Goal: Task Accomplishment & Management: Complete application form

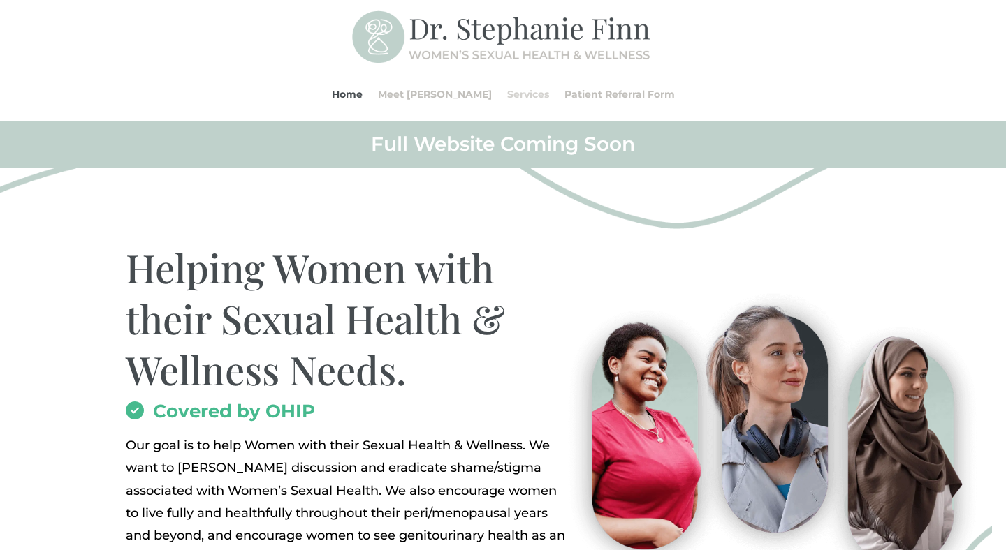
click at [511, 98] on link "Services" at bounding box center [528, 94] width 42 height 53
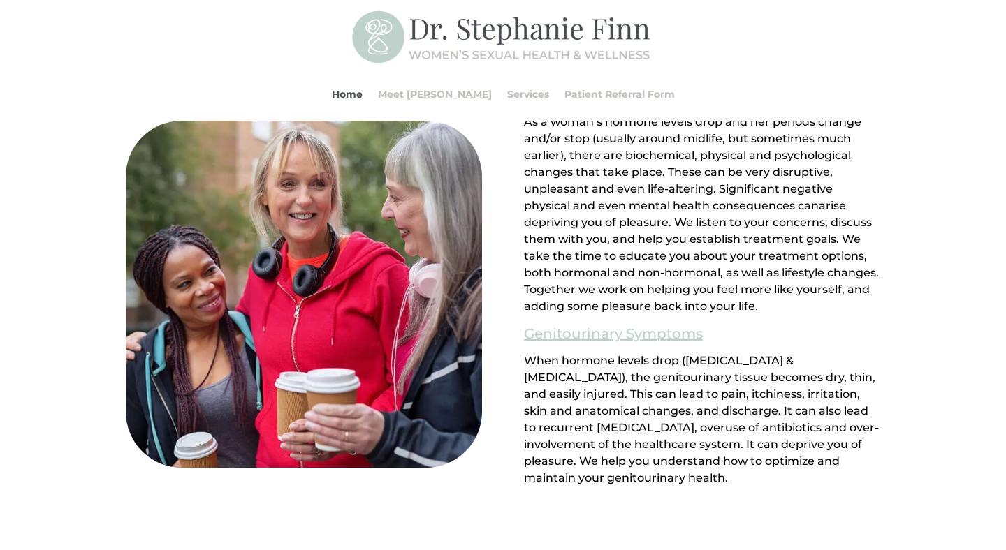
scroll to position [1242, 0]
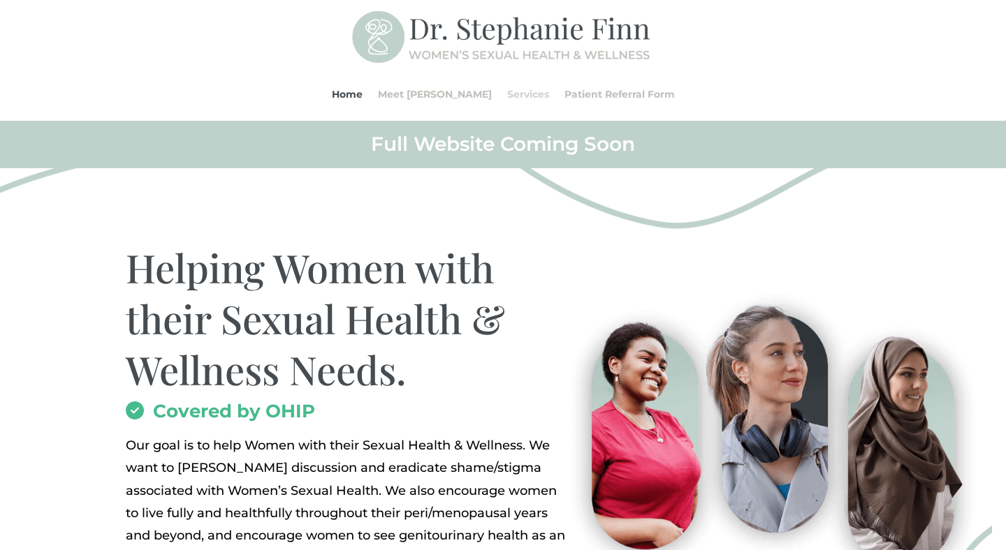
click at [507, 94] on link "Services" at bounding box center [528, 94] width 42 height 53
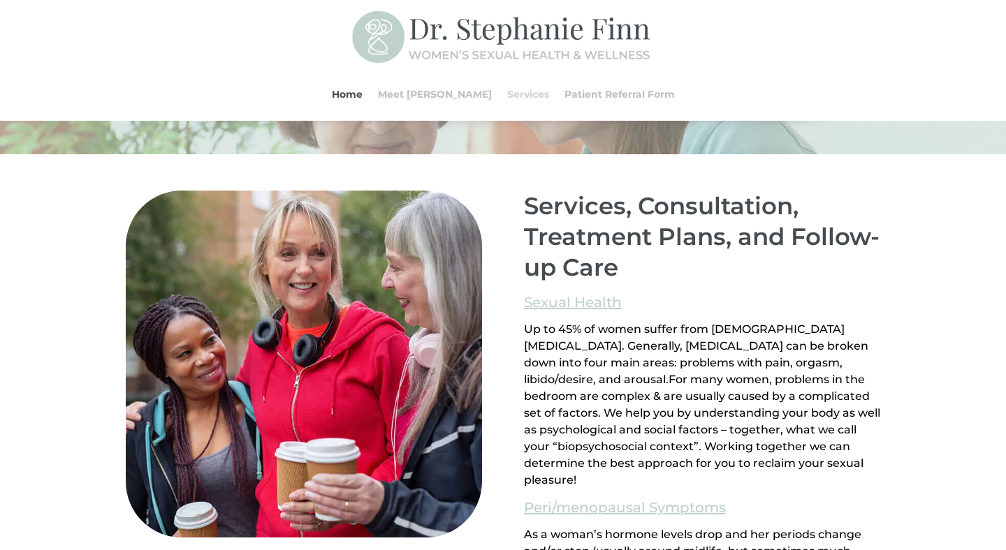
scroll to position [858, 0]
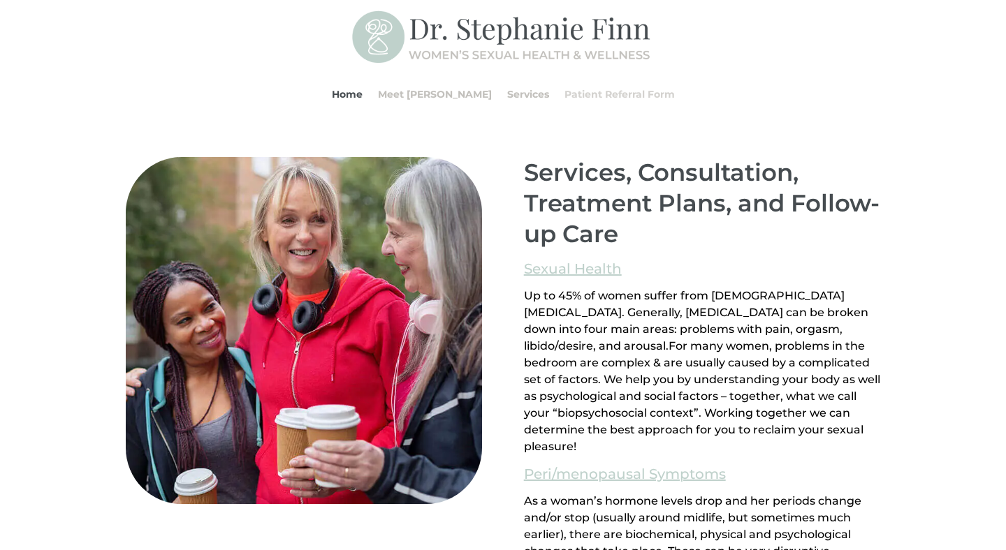
click at [564, 102] on link "Patient Referral Form" at bounding box center [619, 94] width 110 height 53
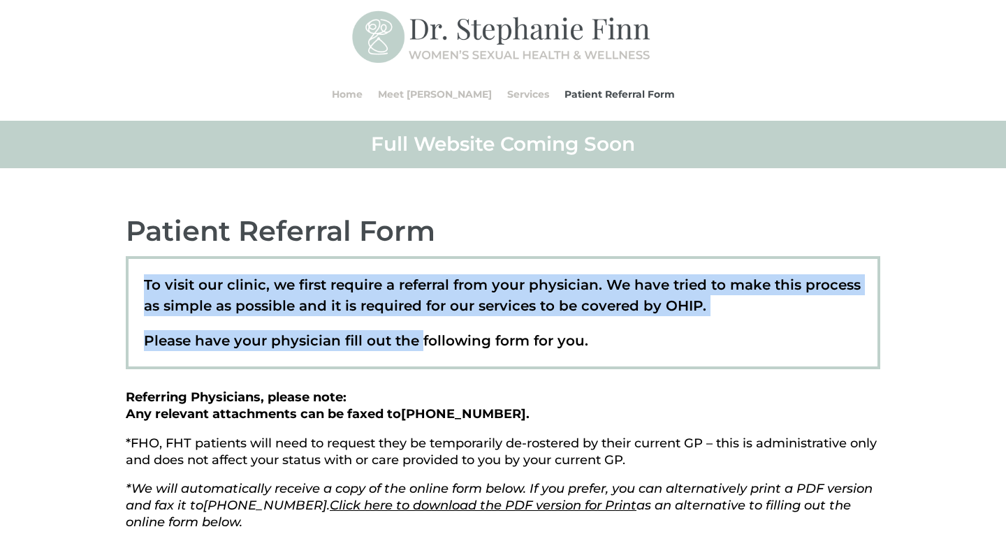
drag, startPoint x: 430, startPoint y: 252, endPoint x: 418, endPoint y: 335, distance: 83.3
click at [418, 335] on div "Patient Referral Form To visit our clinic, we first require a referral from you…" at bounding box center [503, 372] width 754 height 318
click at [418, 335] on p "Please have your physician fill out the following form for you." at bounding box center [503, 340] width 719 height 21
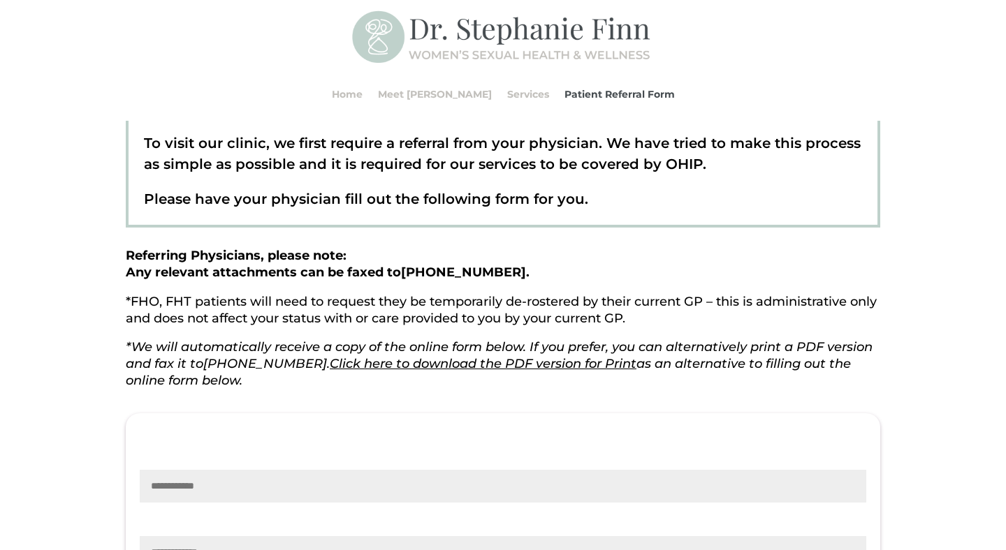
scroll to position [142, 0]
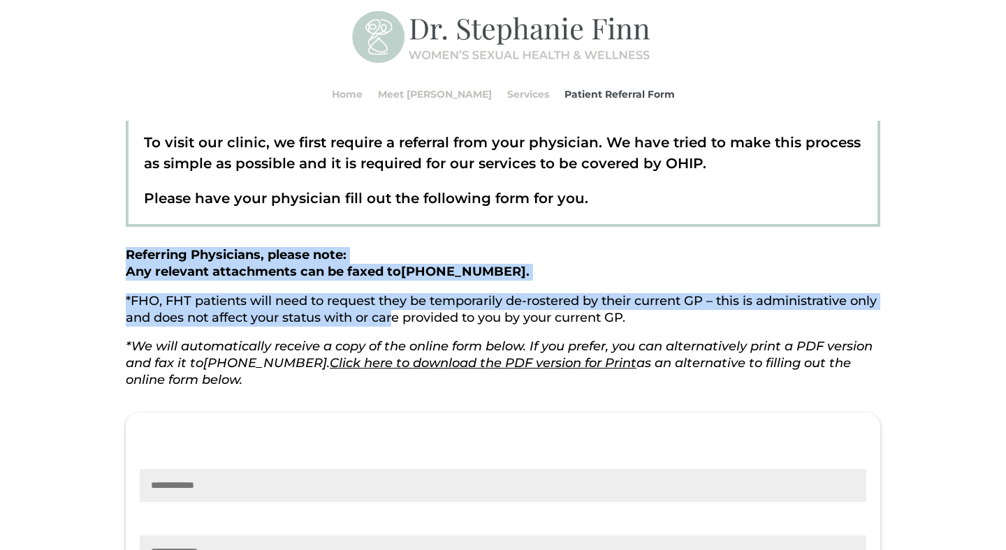
drag, startPoint x: 438, startPoint y: 240, endPoint x: 425, endPoint y: 312, distance: 73.8
click at [425, 312] on div "Patient Referral Form To visit our clinic, we first require a referral from you…" at bounding box center [503, 230] width 754 height 318
click at [425, 313] on p "*FHO, FHT patients will need to request they be temporarily de-rostered by thei…" at bounding box center [503, 316] width 754 height 46
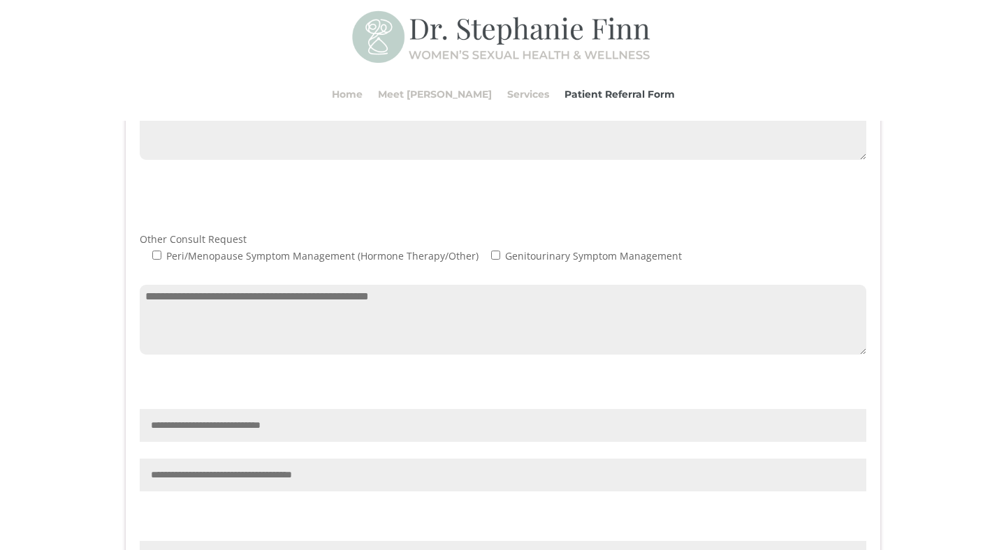
scroll to position [976, 0]
click at [457, 317] on textarea "Contact form" at bounding box center [503, 319] width 726 height 70
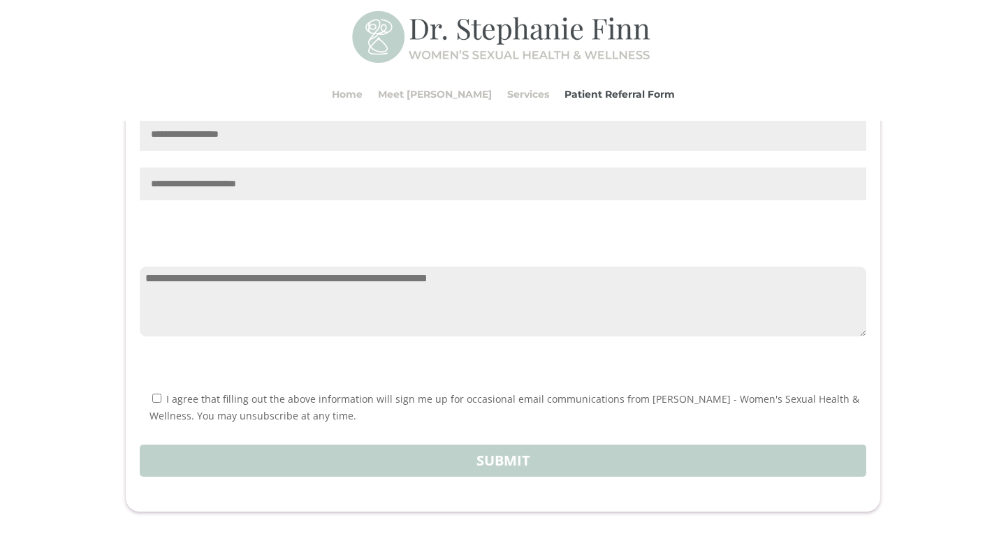
scroll to position [1405, 0]
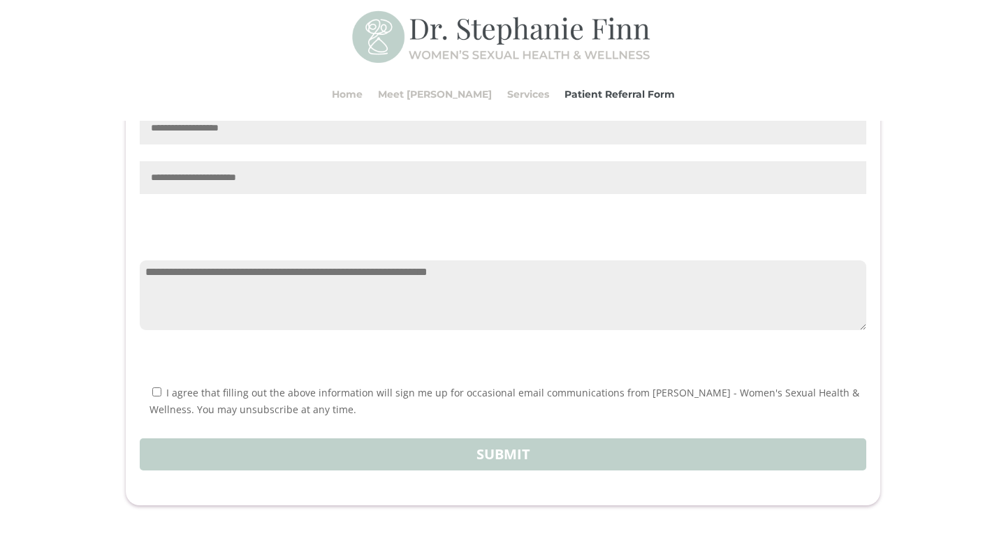
click at [459, 293] on textarea "Contact form" at bounding box center [503, 296] width 726 height 70
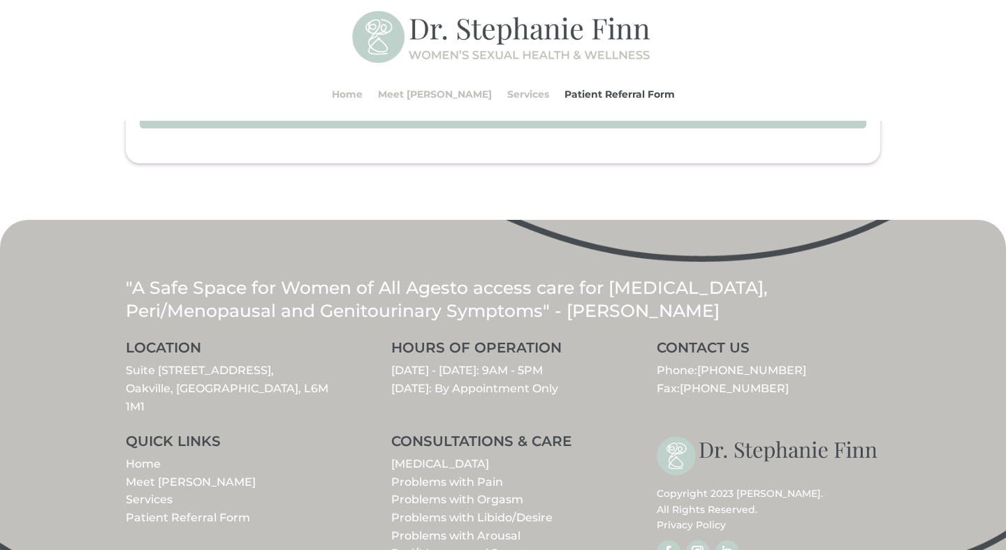
scroll to position [1811, 0]
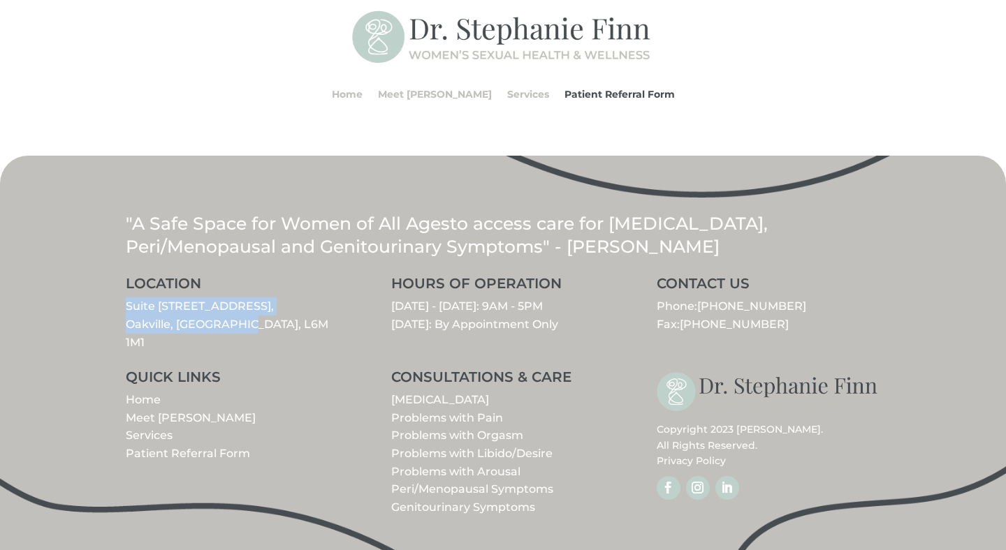
drag, startPoint x: 249, startPoint y: 333, endPoint x: 108, endPoint y: 329, distance: 141.8
click at [108, 329] on div ""A Safe Space for Women of All Ages to access care for Sexual Dysfunction, Peri…" at bounding box center [503, 355] width 1006 height 398
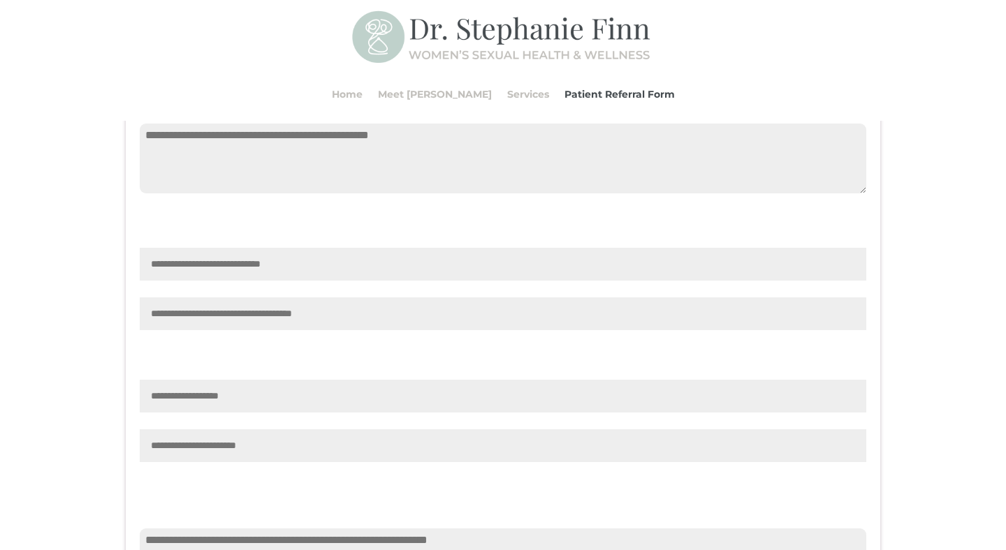
scroll to position [1085, 0]
